Goal: Obtain resource: Download file/media

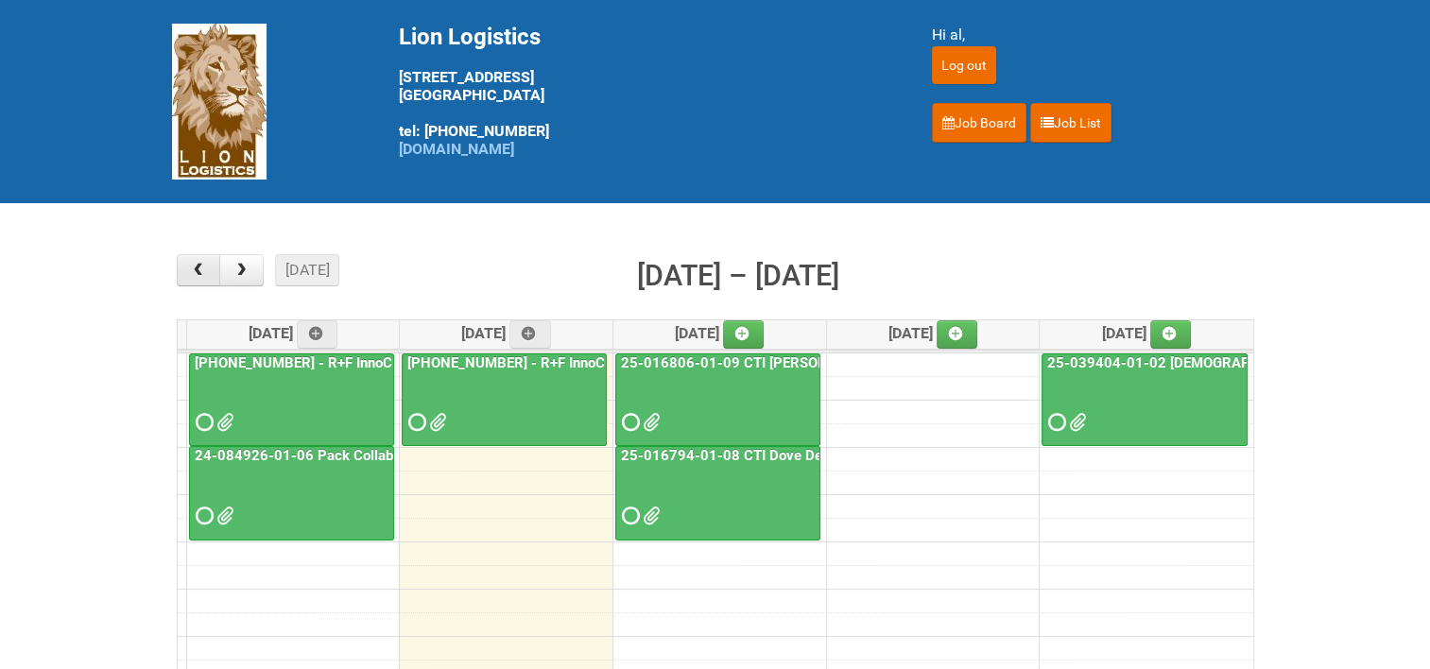
click at [195, 268] on span "button" at bounding box center [198, 270] width 18 height 15
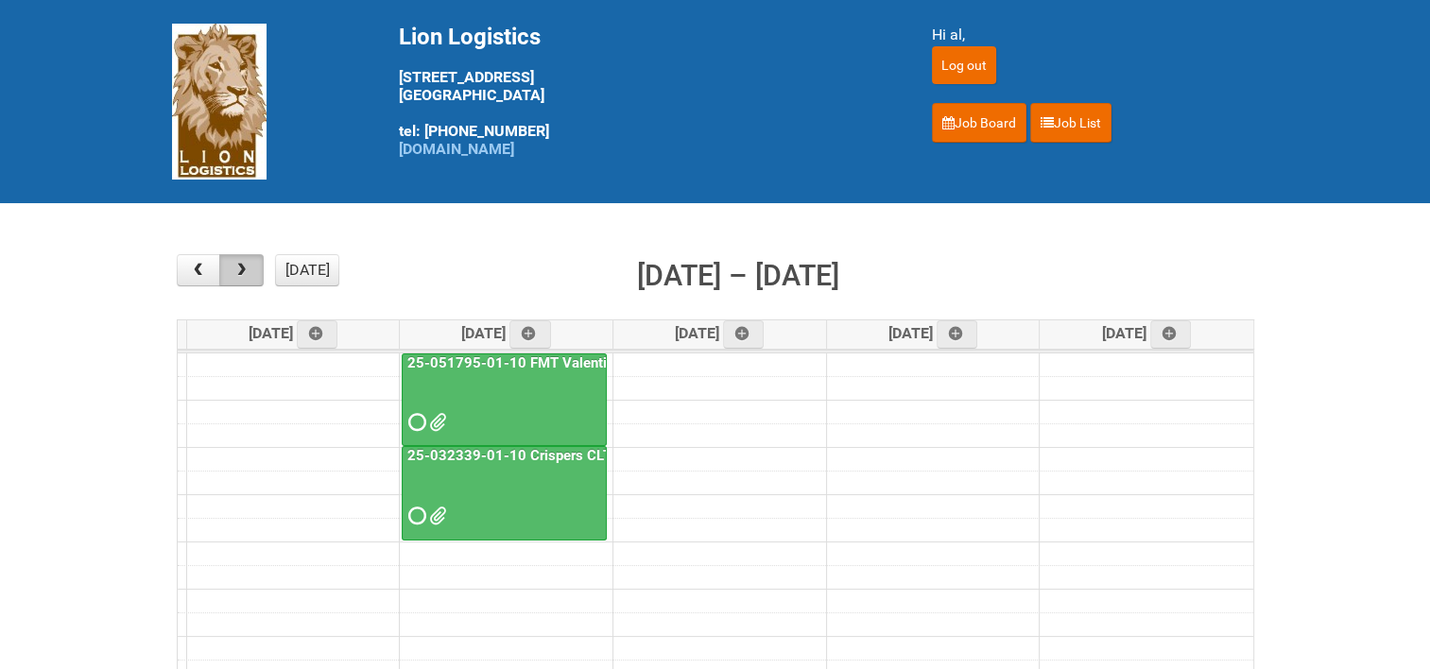
click at [237, 278] on button "button" at bounding box center [241, 270] width 44 height 32
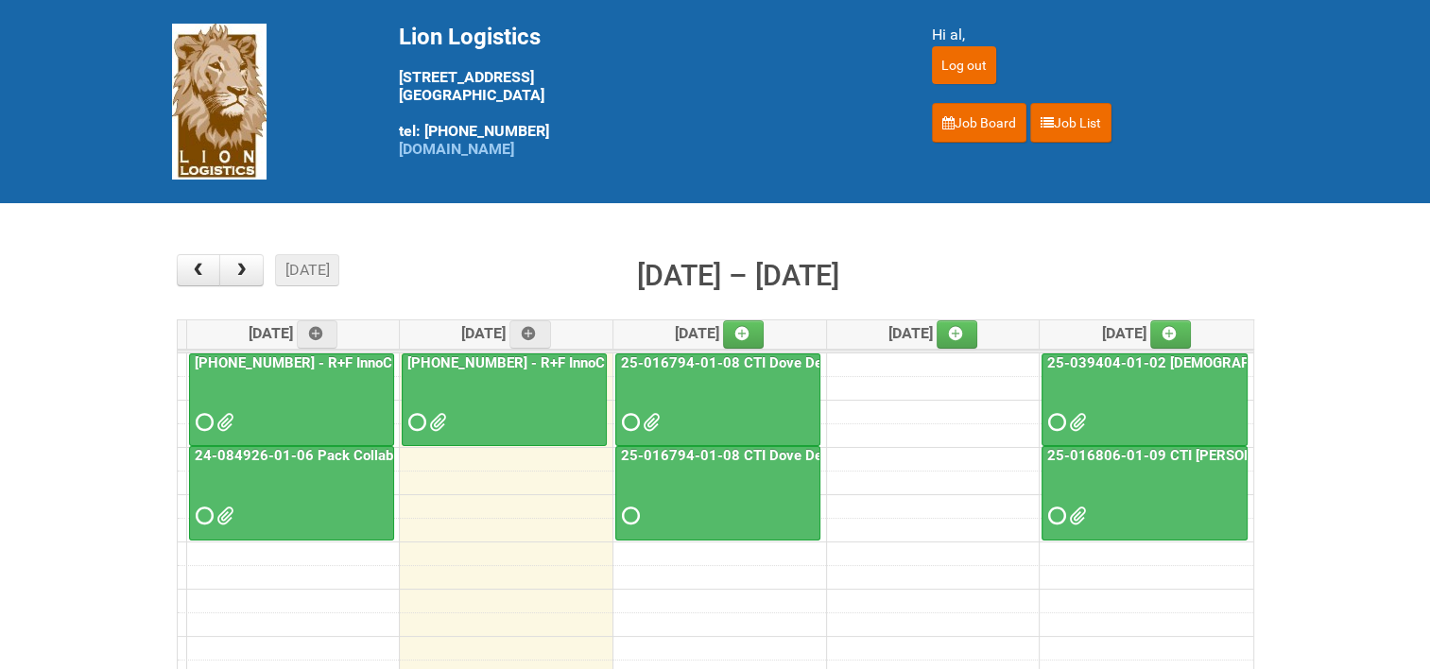
click at [558, 355] on link "[PHONE_NUMBER] - R+F InnoCPT - photo slot" at bounding box center [552, 362] width 299 height 17
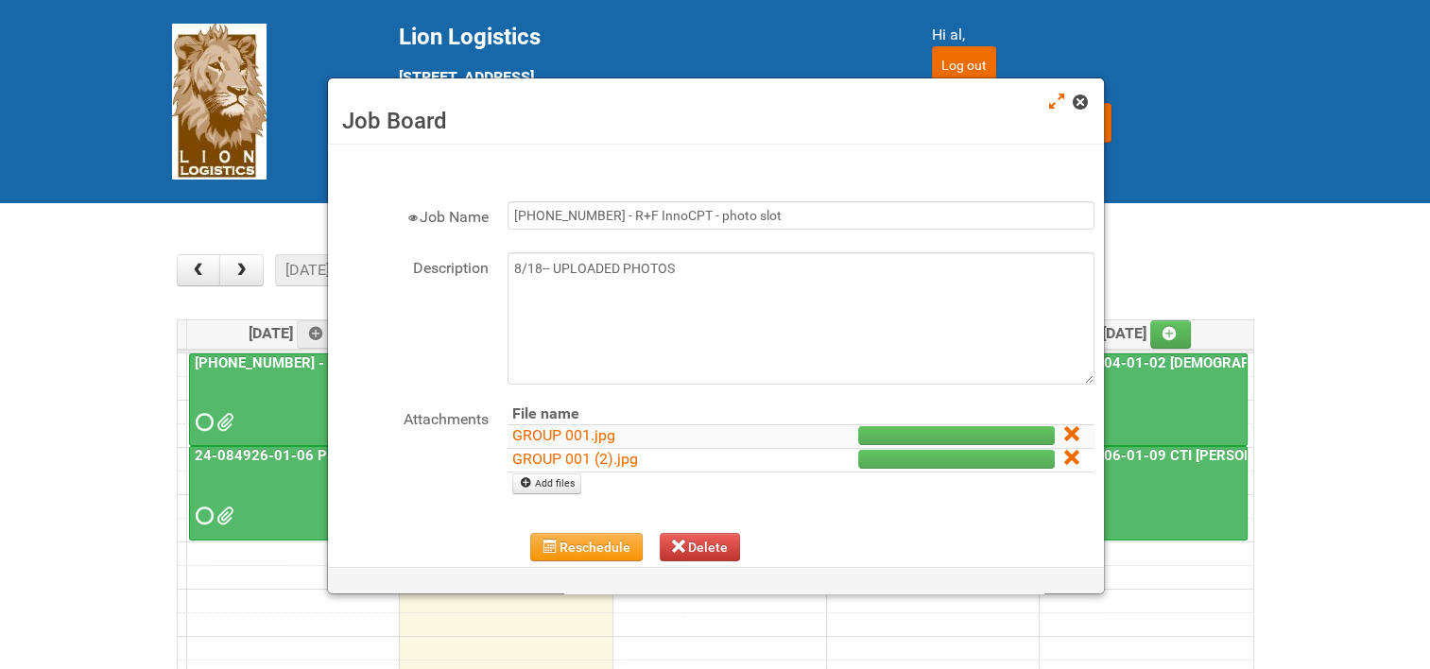
click at [1081, 100] on span at bounding box center [1078, 101] width 13 height 13
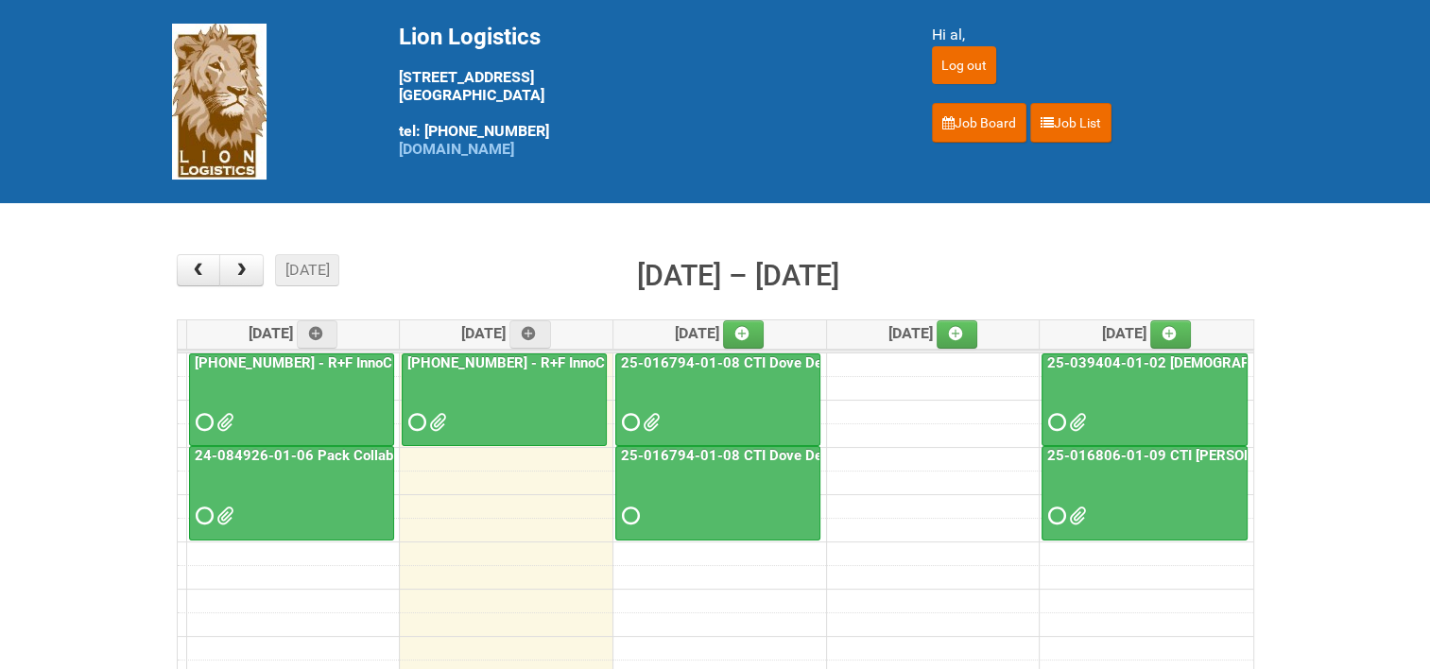
click at [317, 356] on link "[PHONE_NUMBER] - R+F InnoCPT" at bounding box center [302, 362] width 223 height 17
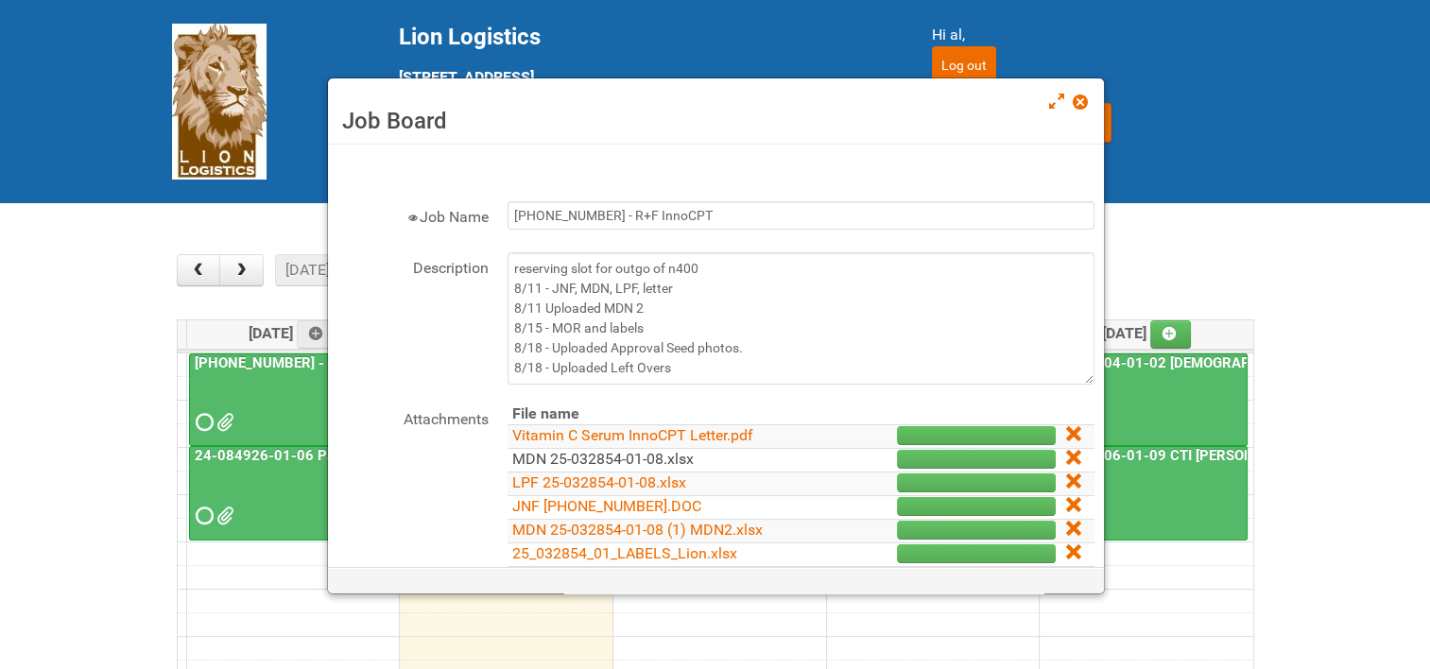
scroll to position [94, 0]
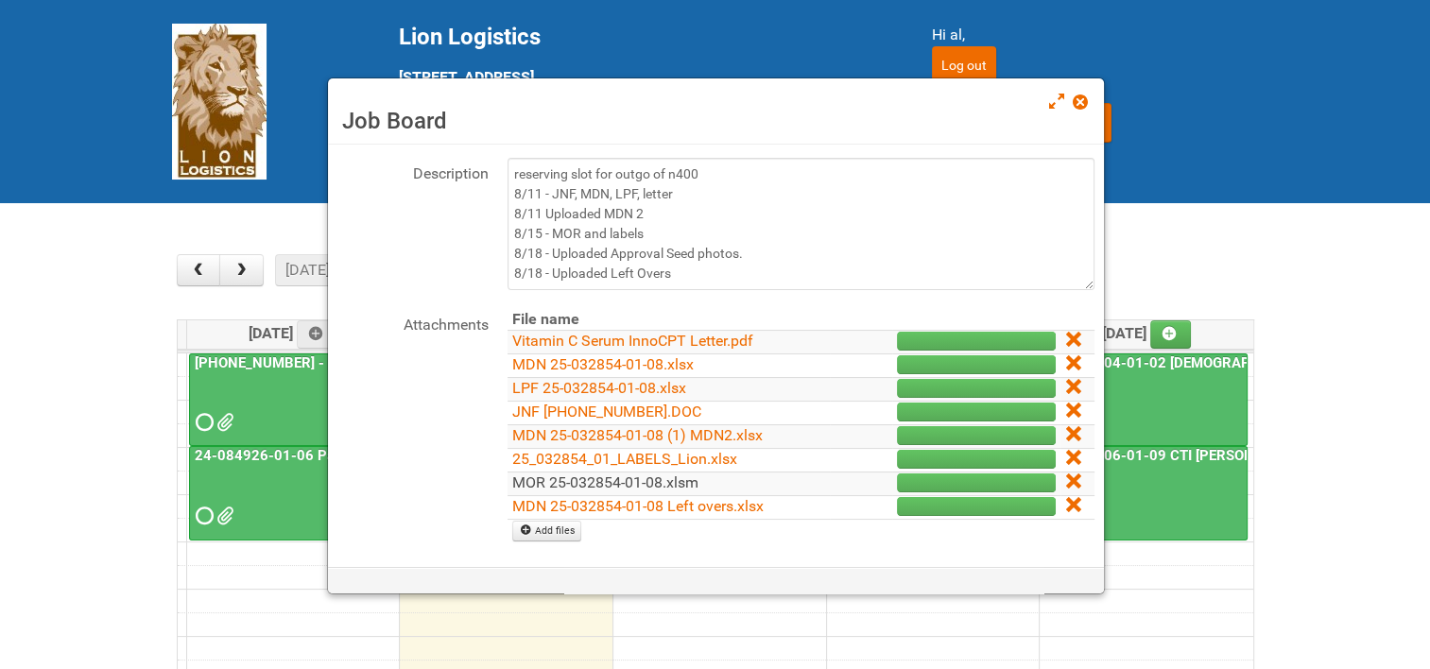
click at [586, 476] on link "MOR 25-032854-01-08.xlsm" at bounding box center [605, 482] width 186 height 18
click at [1086, 98] on span at bounding box center [1078, 101] width 13 height 13
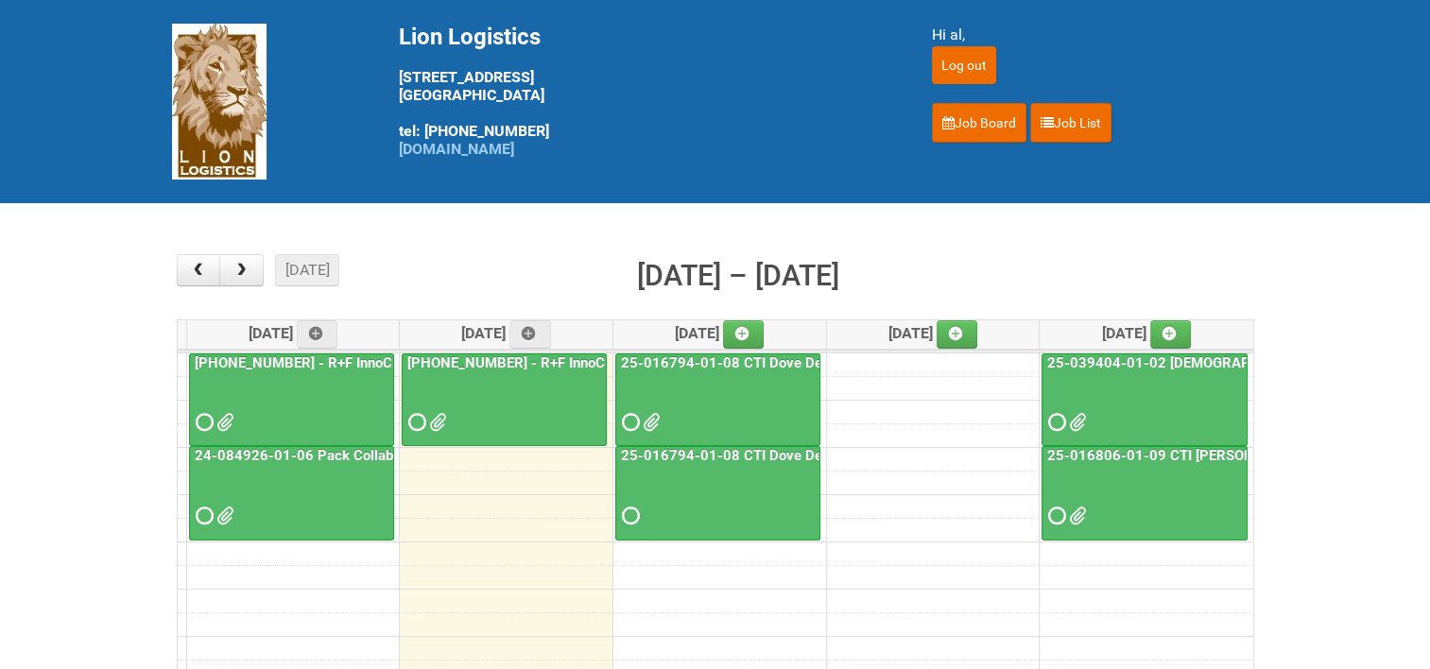
click at [336, 355] on link "[PHONE_NUMBER] - R+F InnoCPT" at bounding box center [302, 362] width 223 height 17
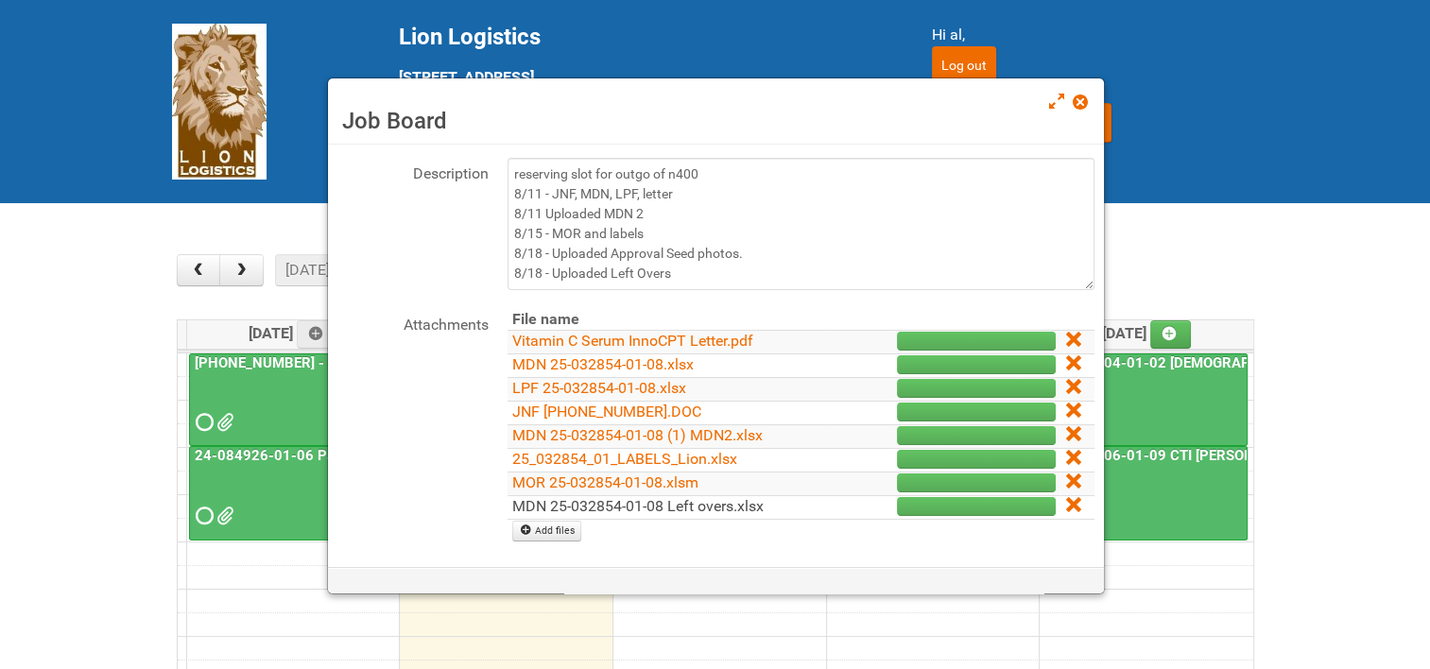
click at [643, 502] on link "MDN 25-032854-01-08 Left overs.xlsx" at bounding box center [637, 506] width 251 height 18
click at [1085, 99] on span at bounding box center [1078, 101] width 13 height 13
